Goal: Navigation & Orientation: Find specific page/section

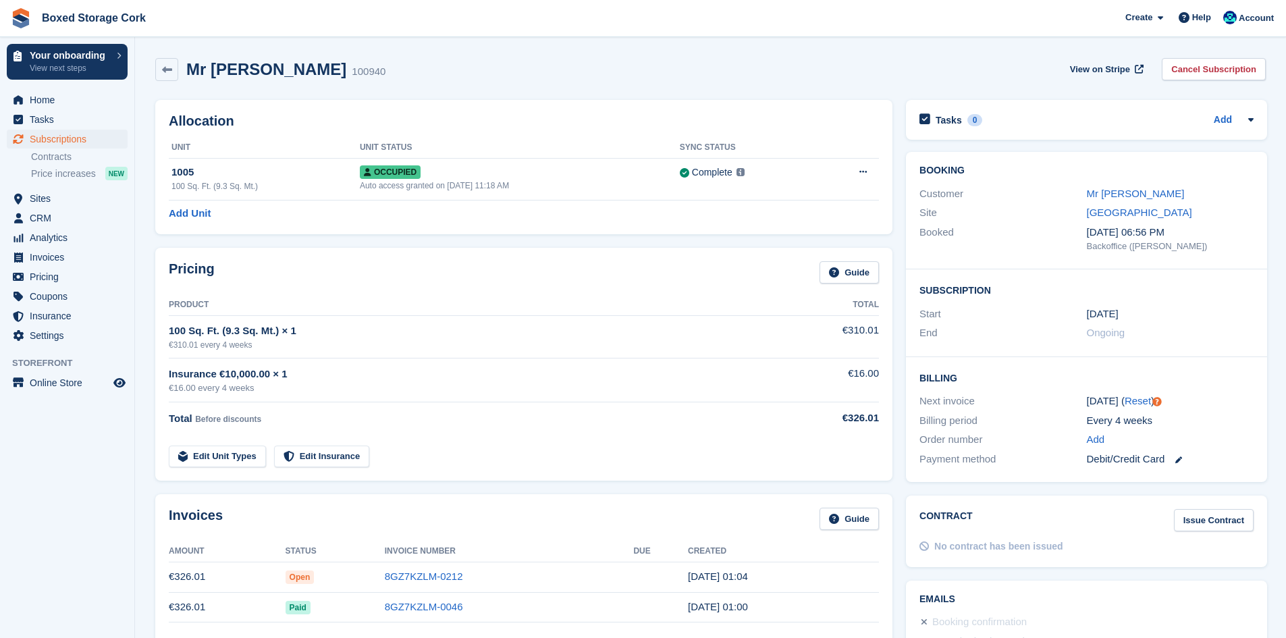
scroll to position [135, 0]
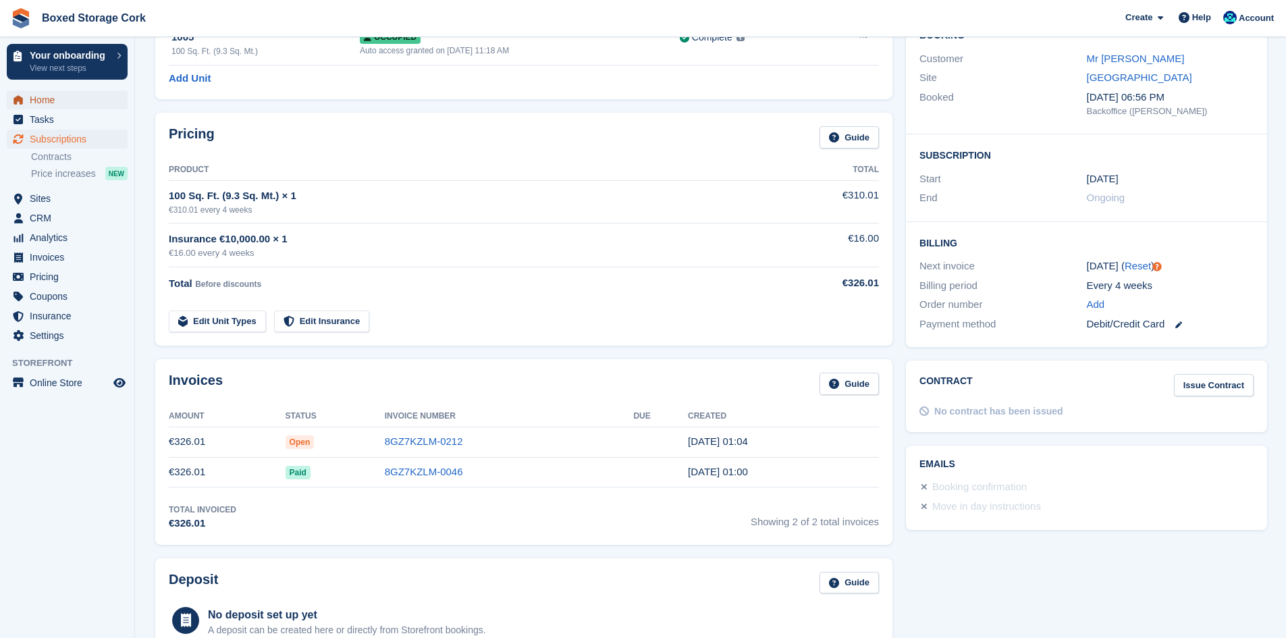
click at [53, 101] on span "Home" at bounding box center [70, 99] width 81 height 19
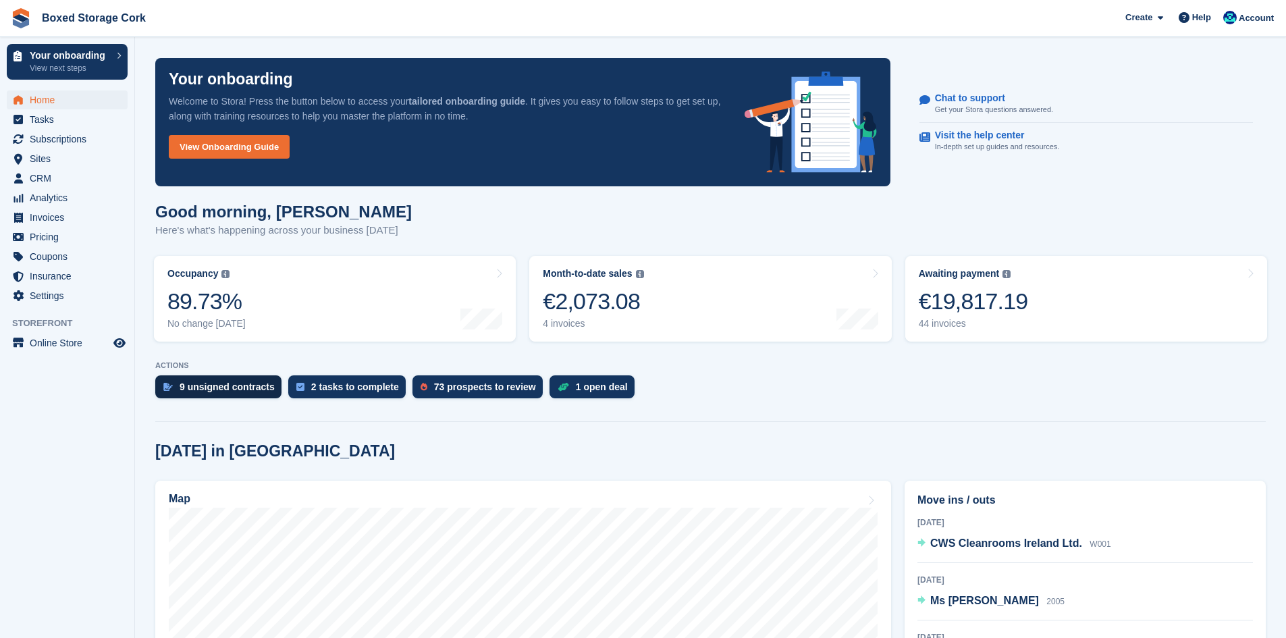
click at [205, 389] on div "9 unsigned contracts" at bounding box center [227, 386] width 95 height 11
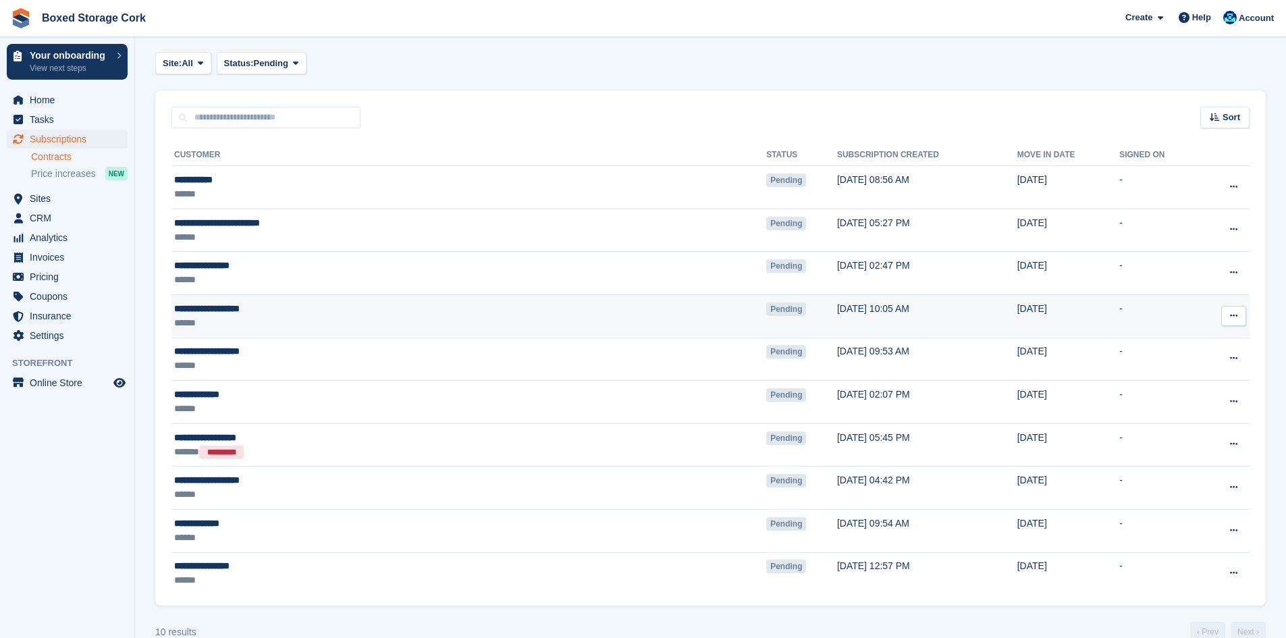
scroll to position [67, 0]
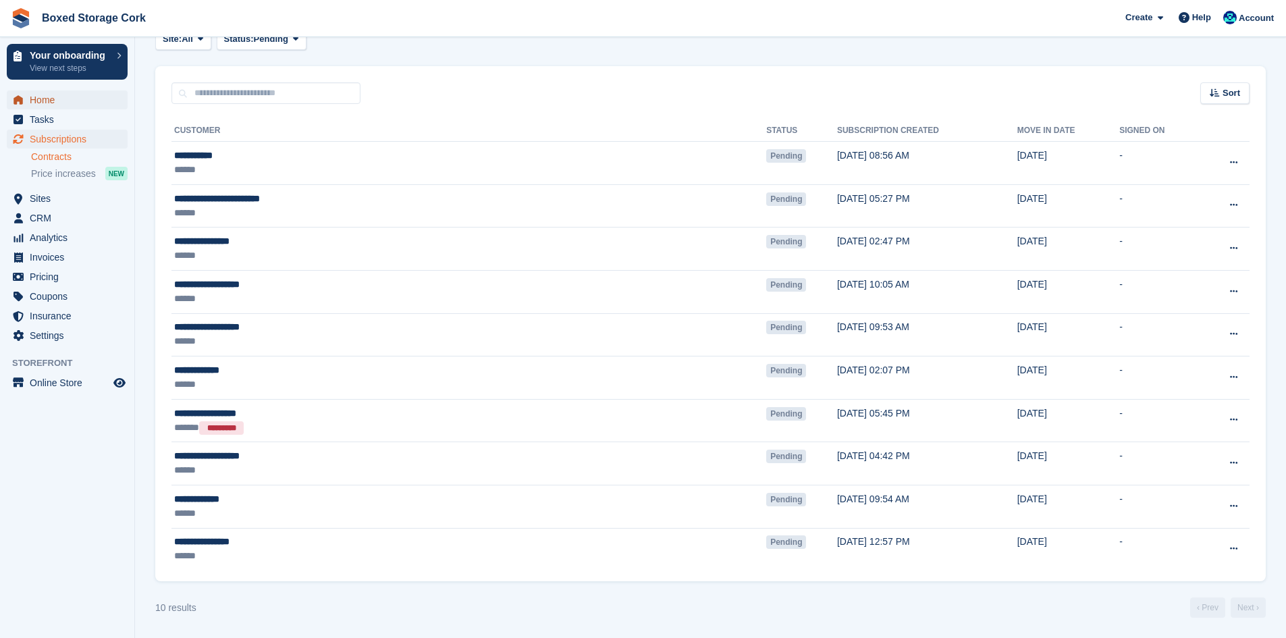
click at [53, 100] on span "Home" at bounding box center [70, 99] width 81 height 19
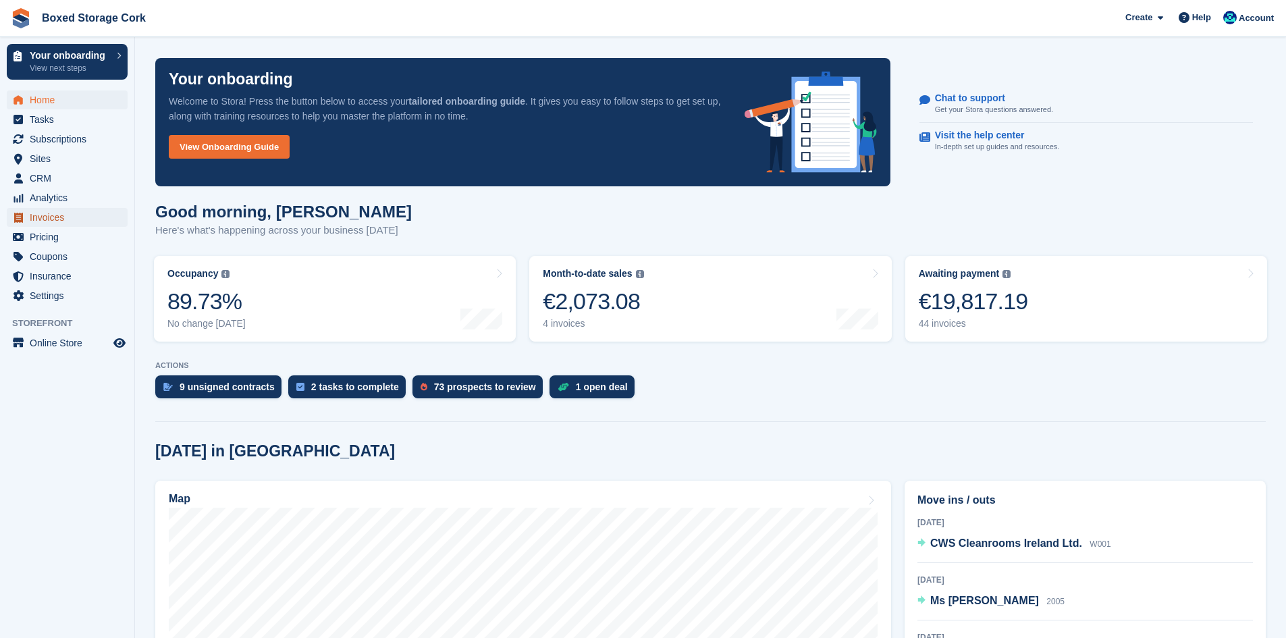
click at [57, 214] on span "Invoices" at bounding box center [70, 217] width 81 height 19
